Goal: Information Seeking & Learning: Understand process/instructions

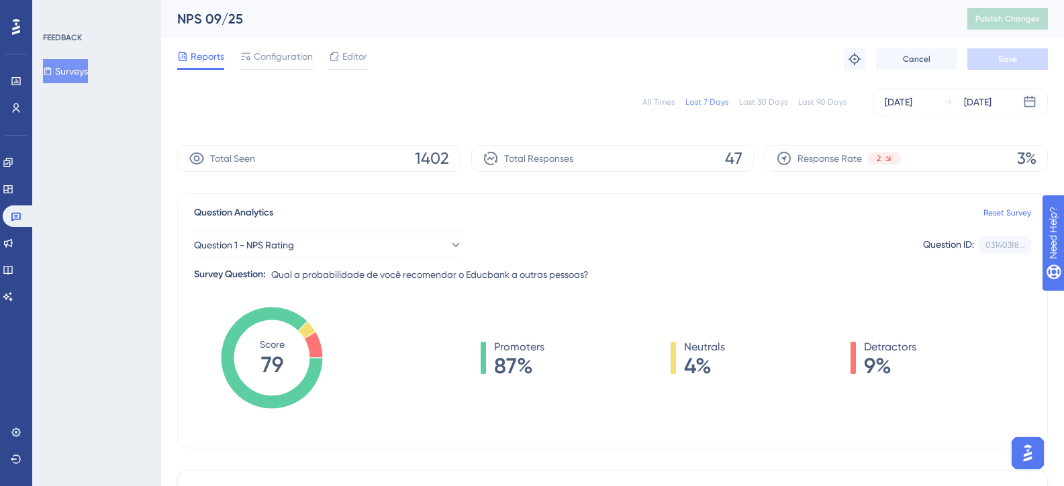
click at [812, 99] on div "Last 90 Days" at bounding box center [822, 102] width 48 height 11
click at [496, 76] on div "Reports Configuration Editor Troubleshoot Cancel Save" at bounding box center [612, 59] width 871 height 43
click at [13, 156] on link at bounding box center [8, 162] width 11 height 21
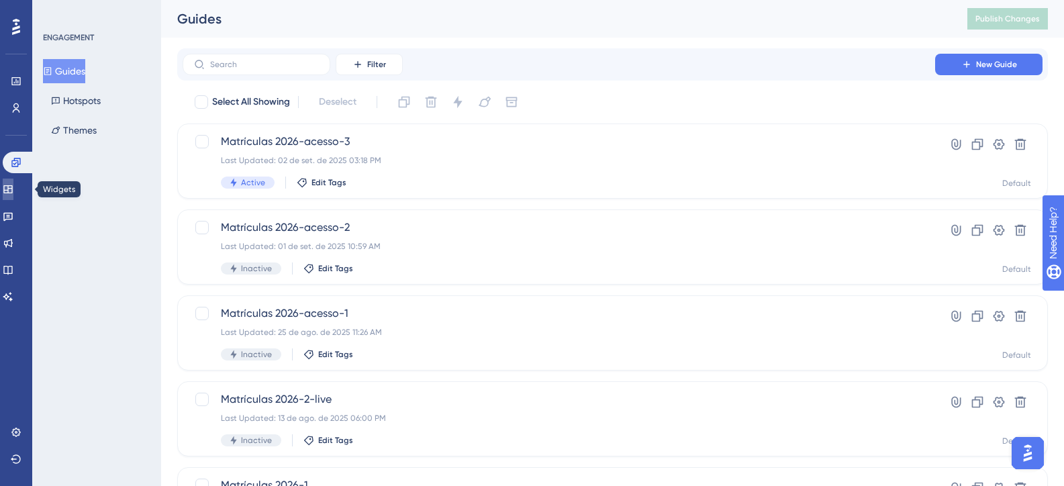
click at [13, 191] on icon at bounding box center [8, 189] width 11 height 11
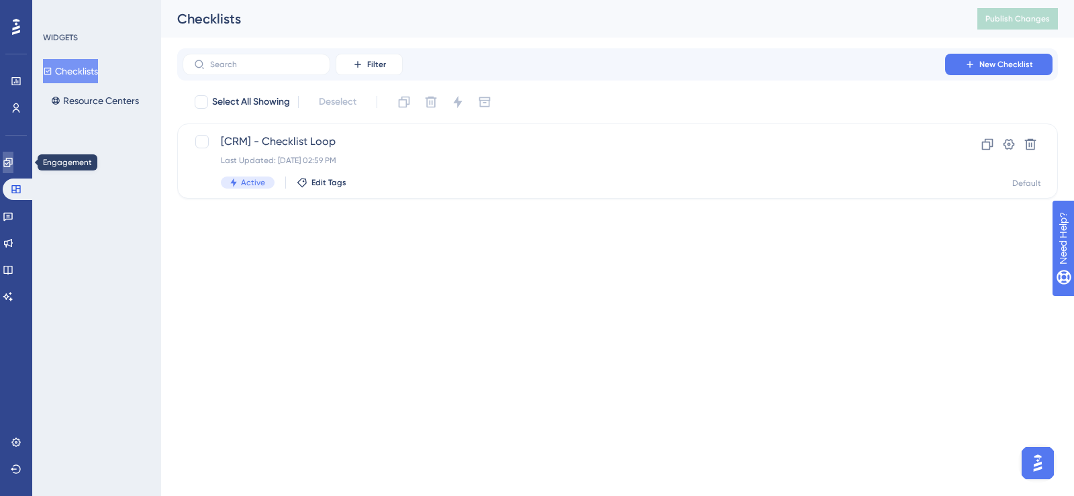
click at [12, 161] on icon at bounding box center [7, 162] width 9 height 9
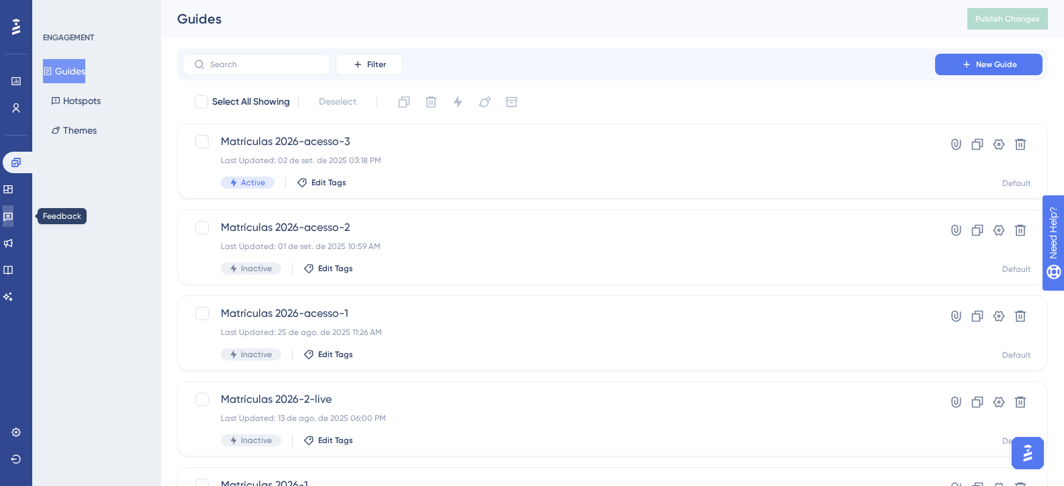
click at [10, 215] on link at bounding box center [8, 215] width 11 height 21
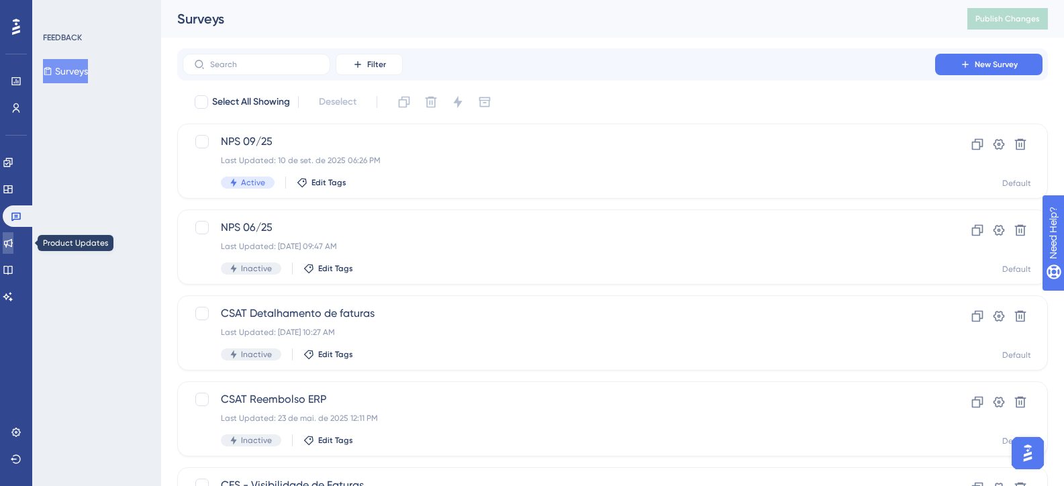
click at [13, 246] on icon at bounding box center [8, 243] width 11 height 11
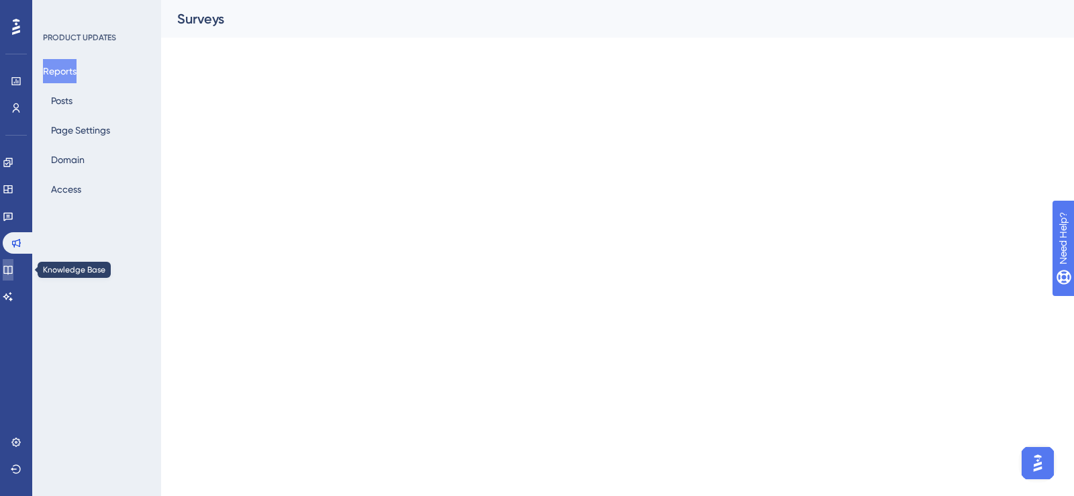
click at [13, 268] on icon at bounding box center [8, 269] width 11 height 11
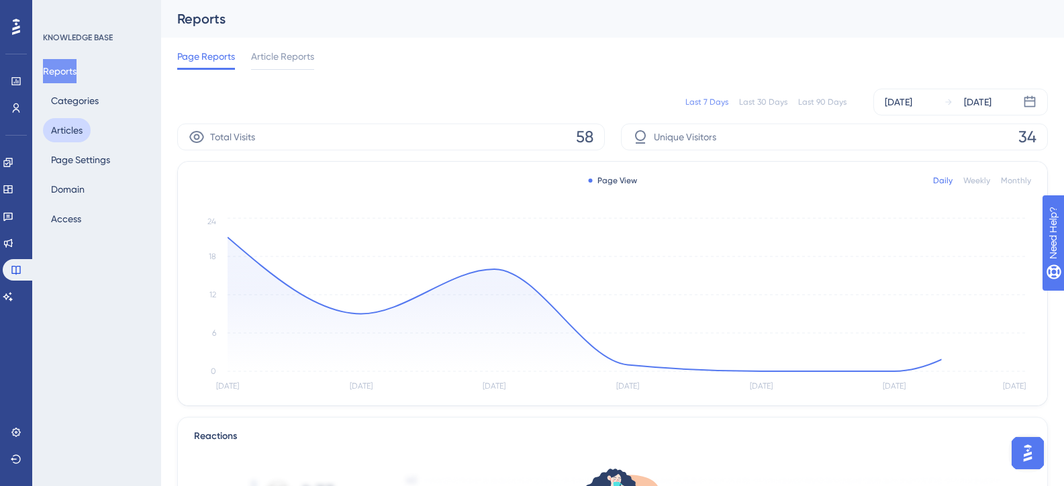
click at [69, 136] on button "Articles" at bounding box center [67, 130] width 48 height 24
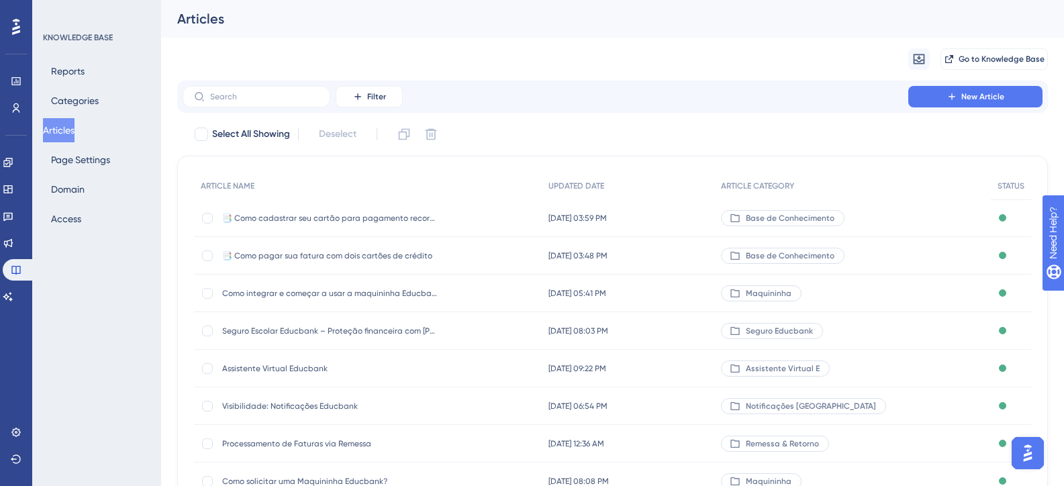
click at [348, 257] on span "📑 Como pagar sua fatura com dois cartões de crédito" at bounding box center [329, 255] width 215 height 11
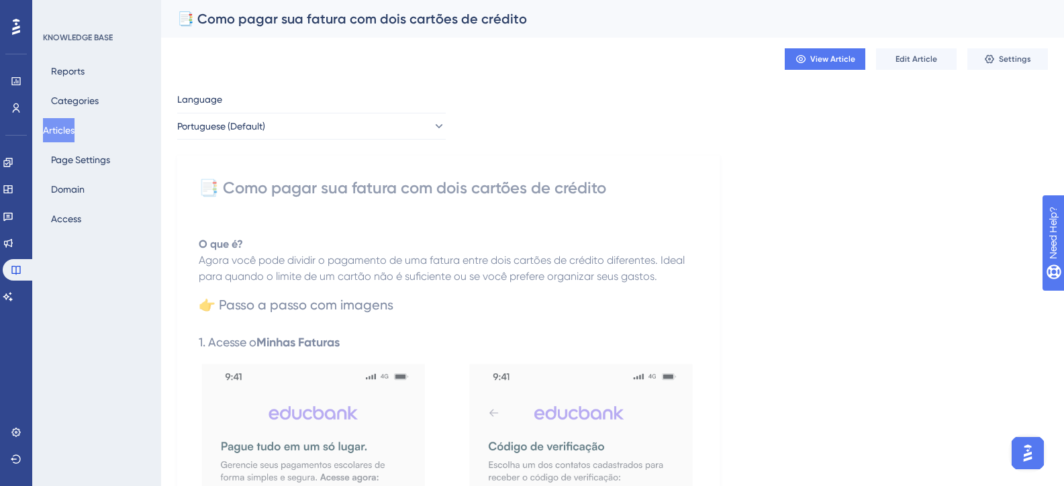
click at [381, 188] on div "📑 Como pagar sua fatura com dois cartões de crédito" at bounding box center [448, 187] width 499 height 21
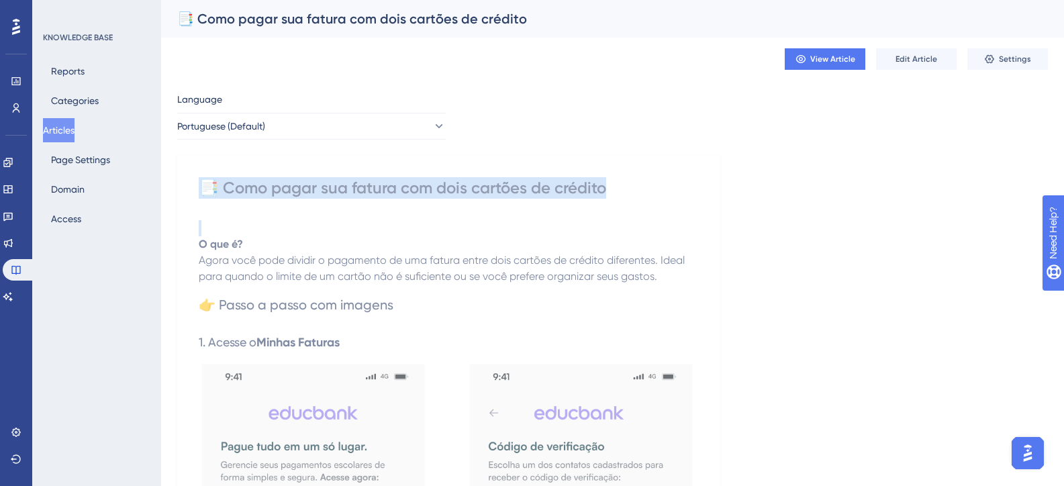
click at [381, 188] on div "📑 Como pagar sua fatura com dois cartões de crédito" at bounding box center [448, 187] width 499 height 21
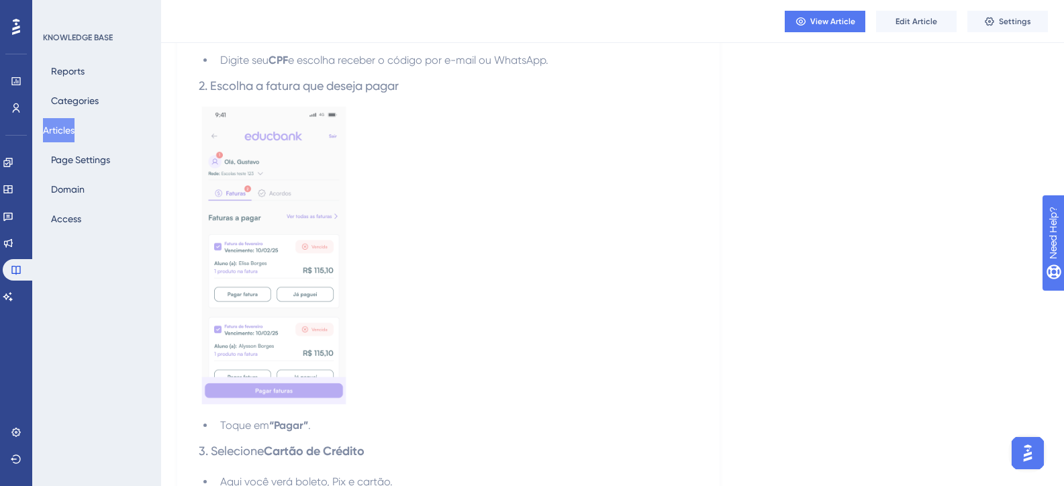
scroll to position [476, 0]
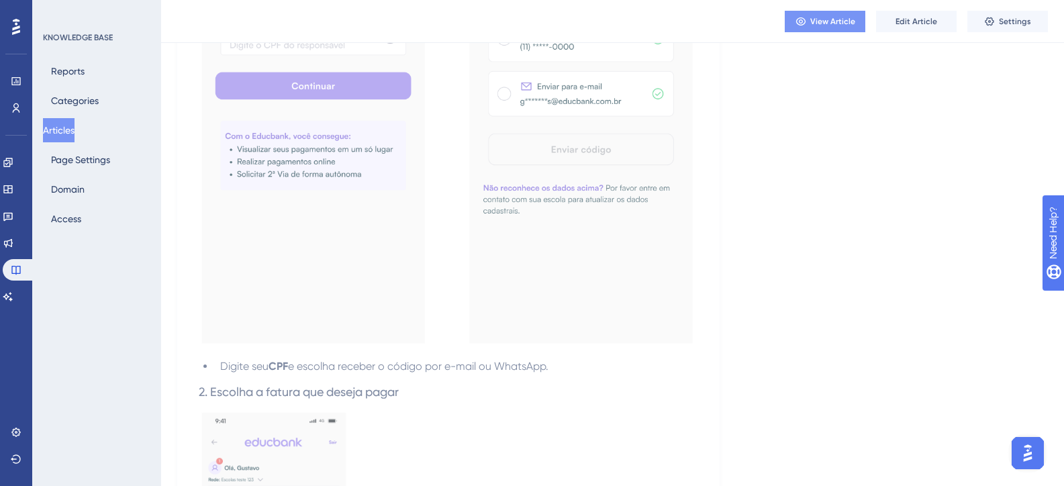
click at [818, 27] on button "View Article" at bounding box center [825, 21] width 81 height 21
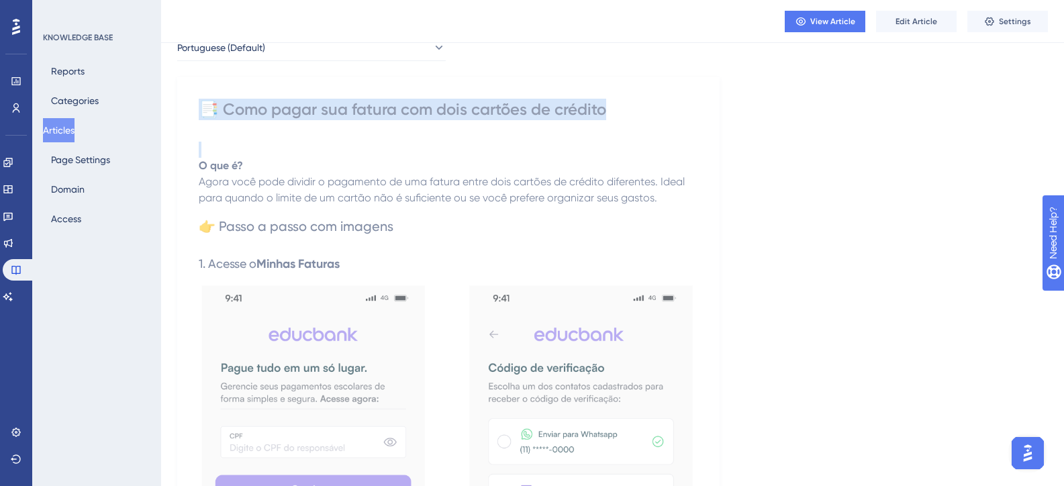
scroll to position [0, 0]
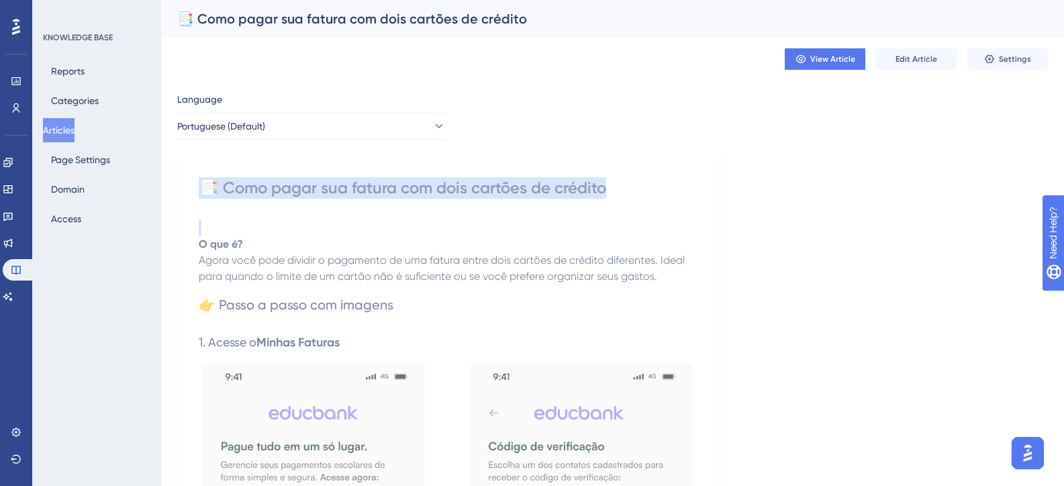
click at [64, 128] on button "Articles" at bounding box center [59, 130] width 32 height 24
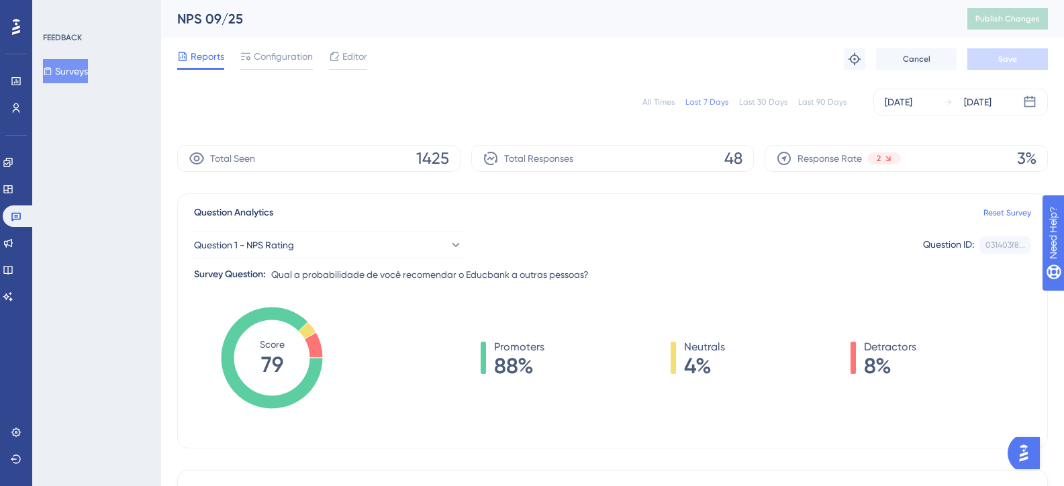
click at [649, 100] on div "All Times" at bounding box center [658, 102] width 32 height 11
